Goal: Transaction & Acquisition: Subscribe to service/newsletter

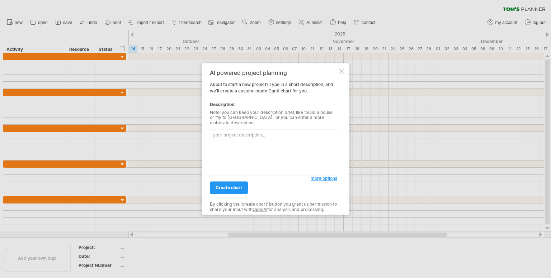
click at [228, 142] on textarea at bounding box center [273, 152] width 127 height 46
paste textarea "Lorem,Ipsu/Dolorsit,Ametc Adip,Eli Sedd,"Eiusmo (te in Utl 18, 2462)","Etdol (M…"
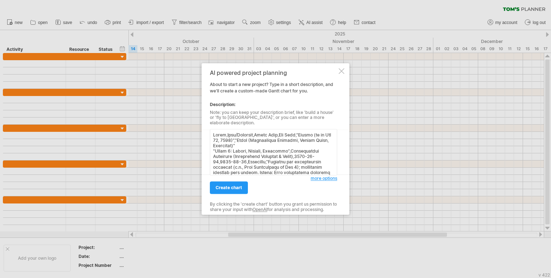
scroll to position [699, 0]
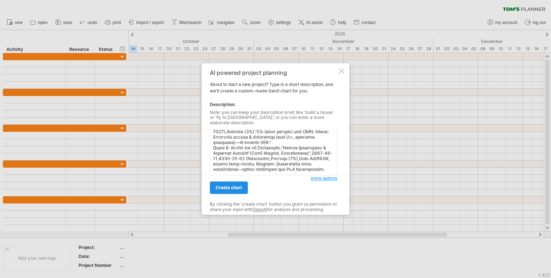
type textarea "Lorem,Ipsu/Dolorsit,Ametc Adip,Eli Sedd,"Eiusmo (te in Utl 18, 2462)","Etdol (M…"
click at [232, 187] on span "create chart" at bounding box center [229, 187] width 27 height 5
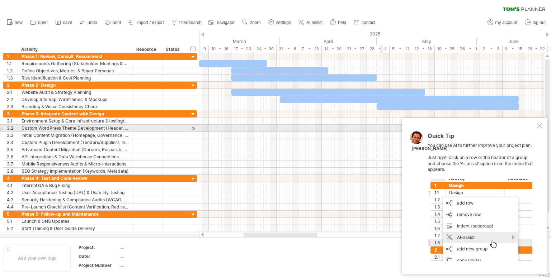
click at [539, 127] on div at bounding box center [540, 126] width 6 height 6
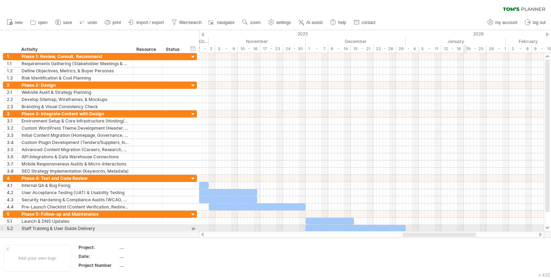
drag, startPoint x: 307, startPoint y: 234, endPoint x: 466, endPoint y: 230, distance: 158.9
click at [466, 230] on div "Trying to reach [DOMAIN_NAME] Connected again... 0% clear filter new 1" at bounding box center [275, 139] width 551 height 278
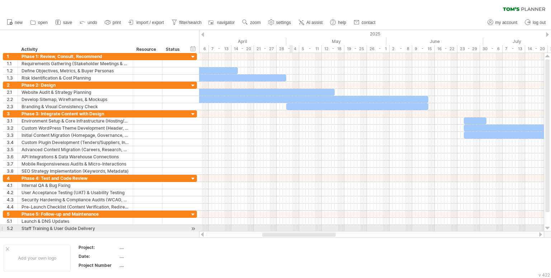
drag, startPoint x: 430, startPoint y: 234, endPoint x: 290, endPoint y: 227, distance: 140.8
click at [290, 227] on div "Trying to reach [DOMAIN_NAME] Connected again... 0% clear filter new 1" at bounding box center [275, 139] width 551 height 278
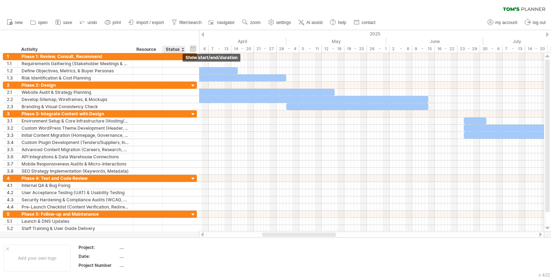
click at [192, 49] on div "hide start/end/duration show start/end/duration" at bounding box center [193, 49] width 7 height 8
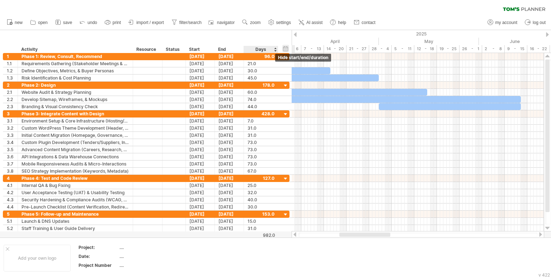
click at [284, 48] on div "hide start/end/duration show start/end/duration" at bounding box center [285, 49] width 7 height 8
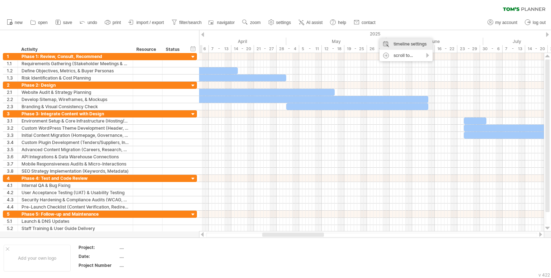
click at [412, 43] on div "timeline settings" at bounding box center [405, 43] width 53 height 11
select select "*"
select select "**"
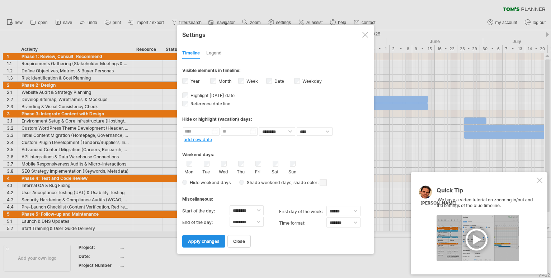
click at [203, 241] on span "apply changes" at bounding box center [204, 241] width 32 height 5
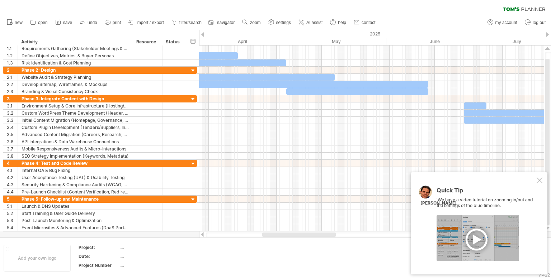
drag, startPoint x: 304, startPoint y: 236, endPoint x: 290, endPoint y: 236, distance: 13.6
click at [293, 236] on div at bounding box center [299, 235] width 74 height 4
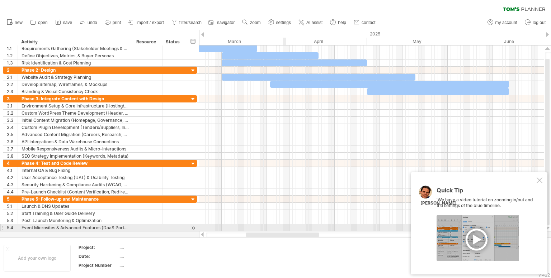
drag, startPoint x: 290, startPoint y: 236, endPoint x: 285, endPoint y: 228, distance: 9.0
click at [285, 228] on div "Trying to reach [DOMAIN_NAME] Connected again... 0% clear filter new 1" at bounding box center [275, 139] width 551 height 278
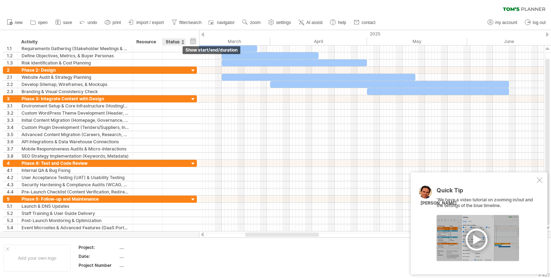
click at [191, 41] on div "hide start/end/duration show start/end/duration" at bounding box center [193, 41] width 7 height 8
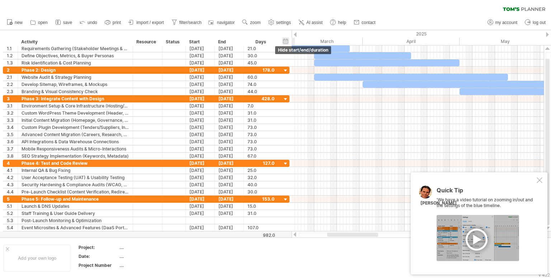
click at [191, 41] on div "Start" at bounding box center [200, 41] width 22 height 7
click at [283, 41] on div "hide start/end/duration show start/end/duration" at bounding box center [285, 41] width 7 height 8
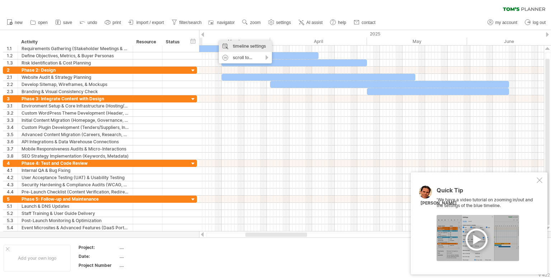
click at [245, 43] on div "timeline settings" at bounding box center [245, 46] width 53 height 11
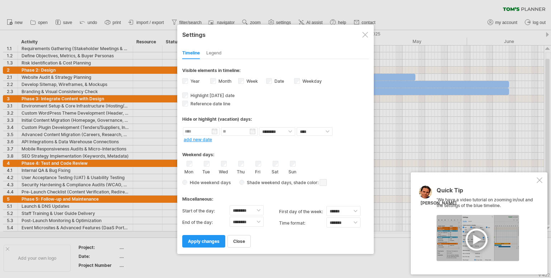
click at [250, 81] on label "Week visibility of weeknumbers Currently there is not enough space horizontally…" at bounding box center [251, 81] width 13 height 5
click at [213, 243] on span "apply changes" at bounding box center [204, 241] width 32 height 5
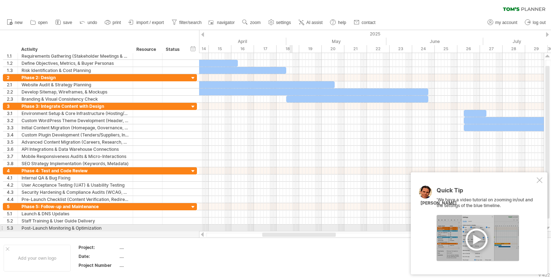
drag, startPoint x: 274, startPoint y: 235, endPoint x: 291, endPoint y: 230, distance: 17.5
click at [291, 230] on div "Trying to reach [DOMAIN_NAME] Connected again... 0% clear filter new 1" at bounding box center [275, 139] width 551 height 278
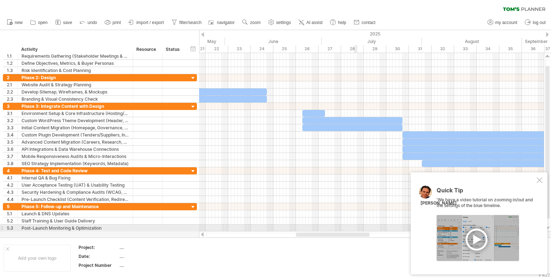
drag, startPoint x: 322, startPoint y: 234, endPoint x: 356, endPoint y: 225, distance: 34.8
click at [356, 225] on div "Trying to reach [DOMAIN_NAME] Connected again... 0% clear filter new 1" at bounding box center [275, 139] width 551 height 278
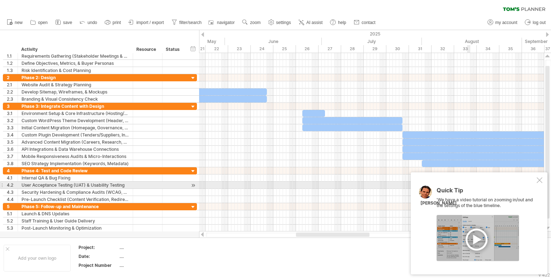
click at [538, 182] on div at bounding box center [540, 181] width 6 height 6
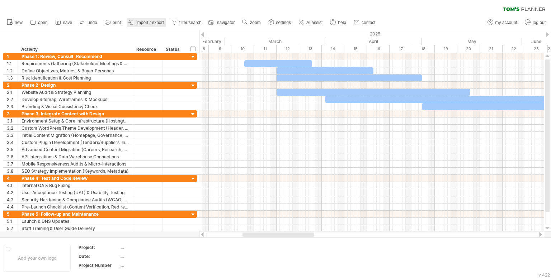
click at [143, 25] on link "import / export" at bounding box center [146, 22] width 39 height 9
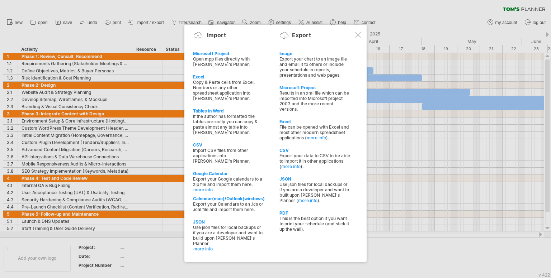
click at [418, 101] on div at bounding box center [275, 139] width 551 height 278
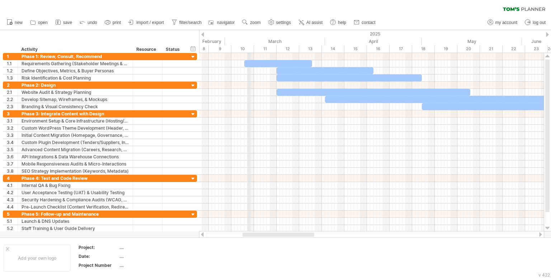
click at [510, 23] on span "my account" at bounding box center [506, 22] width 22 height 5
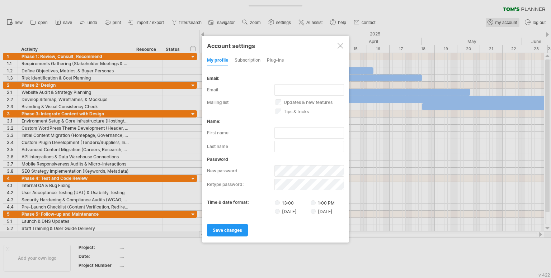
type input "**********"
click at [246, 60] on div "subscription" at bounding box center [248, 60] width 26 height 11
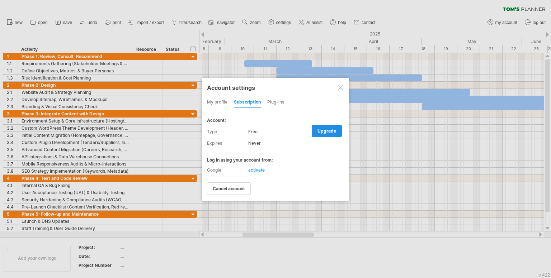
click at [323, 131] on span "upgrade" at bounding box center [326, 130] width 19 height 5
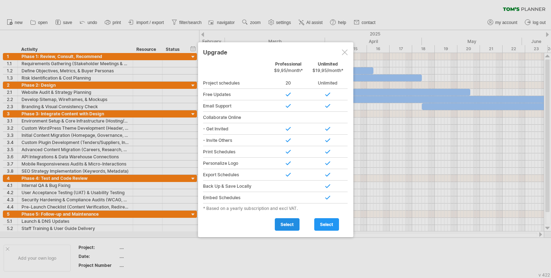
click at [298, 221] on link "select" at bounding box center [287, 224] width 25 height 13
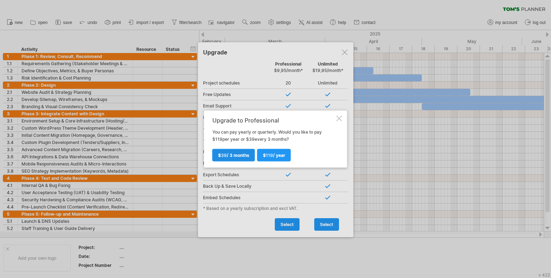
click at [240, 156] on span "$ 39 / 3 months" at bounding box center [233, 155] width 31 height 5
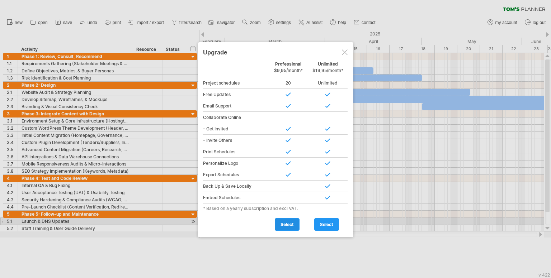
click at [284, 222] on span "select" at bounding box center [286, 224] width 13 height 5
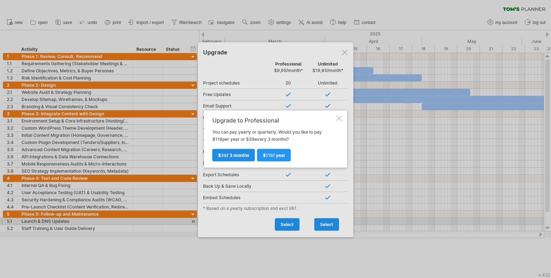
click at [240, 152] on link "$ 39 / 3 months" at bounding box center [233, 155] width 43 height 13
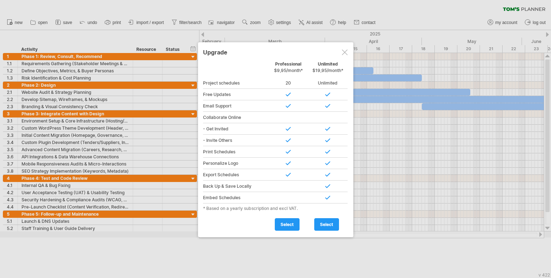
click at [344, 52] on div at bounding box center [345, 52] width 6 height 6
